Goal: Find specific page/section: Find specific page/section

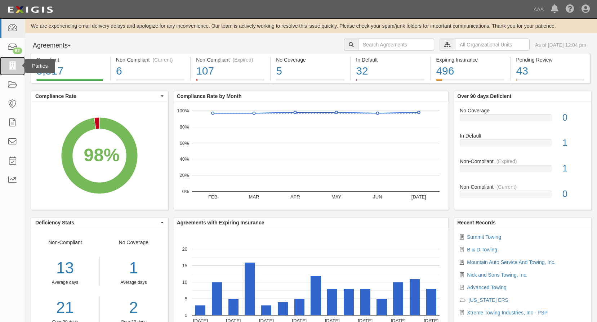
click at [10, 62] on icon at bounding box center [12, 66] width 10 height 8
click at [439, 48] on div at bounding box center [446, 45] width 15 height 12
click at [470, 48] on input "text" at bounding box center [492, 45] width 75 height 12
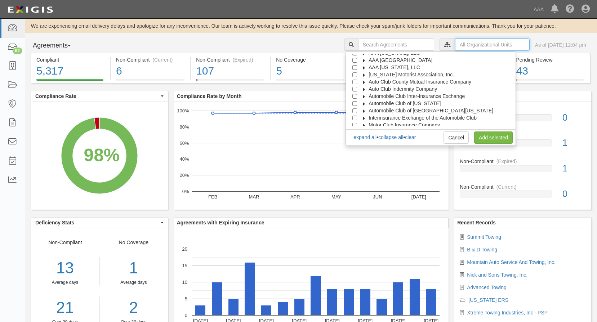
scroll to position [29, 0]
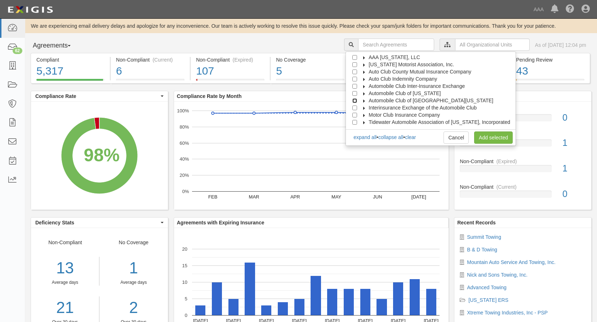
click at [357, 100] on input "Automobile Club of [GEOGRAPHIC_DATA][US_STATE]" at bounding box center [354, 100] width 5 height 5
checkbox input "true"
click at [506, 141] on link "Add selected" at bounding box center [493, 137] width 39 height 12
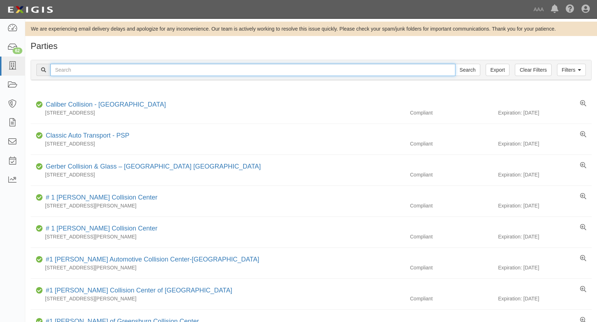
click at [116, 71] on input "text" at bounding box center [252, 70] width 405 height 12
type input "Hooked on Towing llc"
click at [455, 64] on input "Search" at bounding box center [467, 70] width 25 height 12
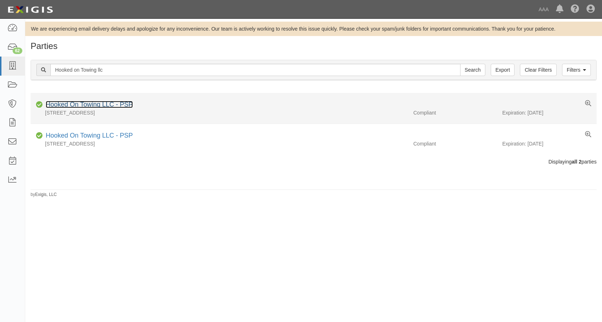
click at [86, 103] on link "Hooked On Towing LLC - PSP" at bounding box center [89, 104] width 87 height 7
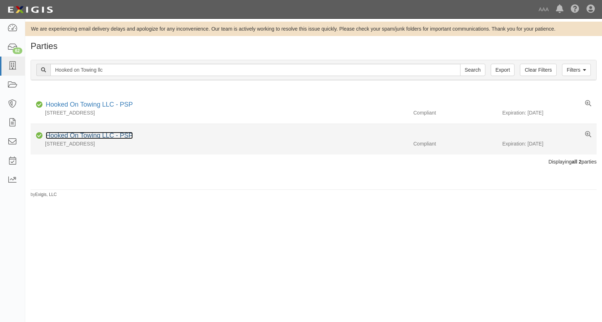
click at [98, 136] on link "Hooked On Towing LLC - PSP" at bounding box center [89, 135] width 87 height 7
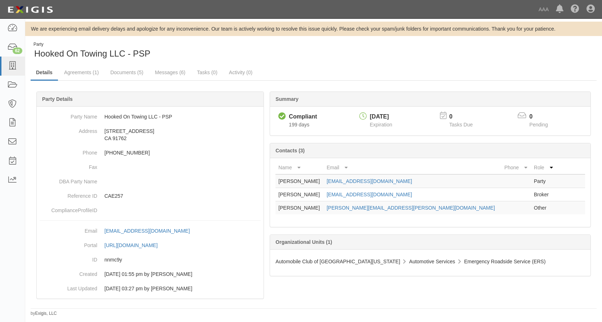
click at [562, 173] on th at bounding box center [570, 167] width 29 height 13
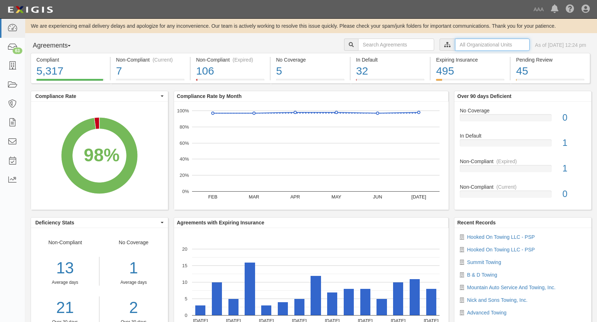
click at [458, 44] on input "text" at bounding box center [492, 45] width 75 height 12
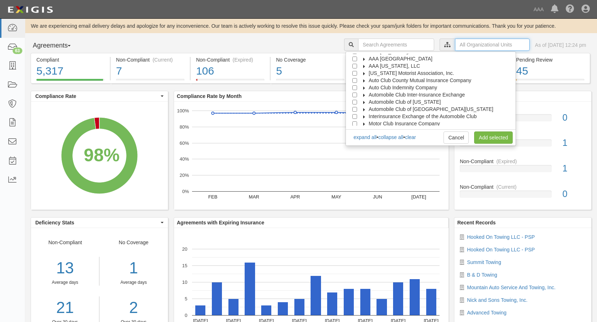
scroll to position [29, 0]
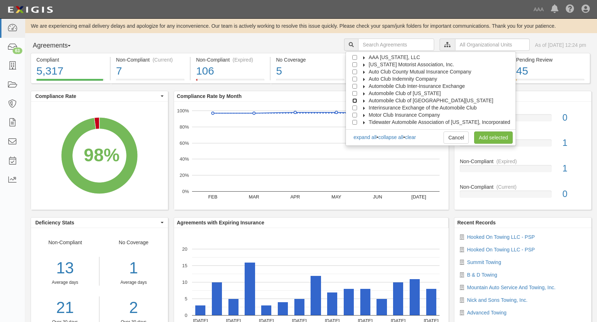
click at [357, 101] on input "Automobile Club of [GEOGRAPHIC_DATA][US_STATE]" at bounding box center [354, 100] width 5 height 5
checkbox input "true"
click at [9, 65] on icon at bounding box center [12, 66] width 10 height 8
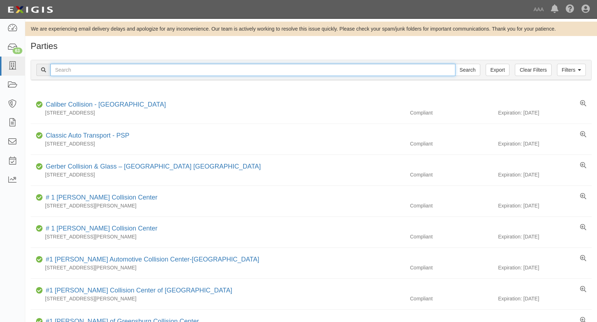
click at [77, 70] on input "text" at bounding box center [252, 70] width 405 height 12
click at [154, 67] on input "text" at bounding box center [252, 70] width 405 height 12
type input "Hope Towing inc"
click at [455, 64] on input "Search" at bounding box center [467, 70] width 25 height 12
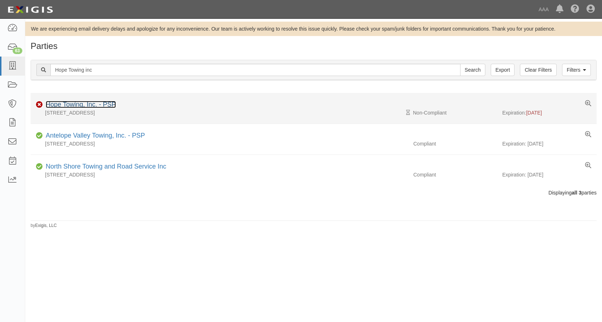
click at [101, 101] on link "Hope Towing, Inc. - PSP" at bounding box center [81, 104] width 70 height 7
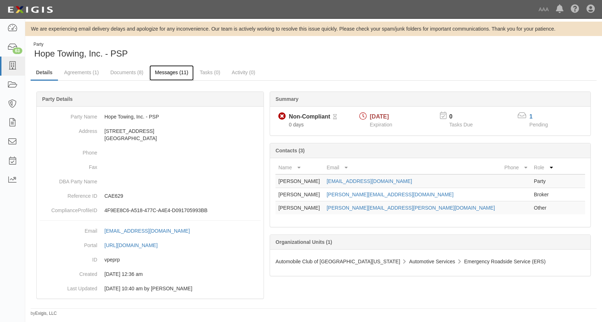
click at [161, 75] on link "Messages (11)" at bounding box center [171, 72] width 44 height 15
